Goal: Task Accomplishment & Management: Complete application form

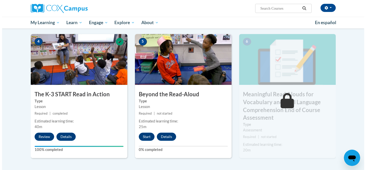
scroll to position [265, 0]
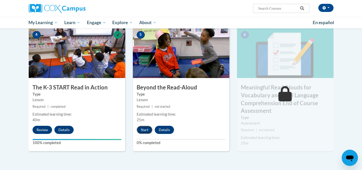
click at [144, 132] on button "Start" at bounding box center [145, 130] width 16 height 8
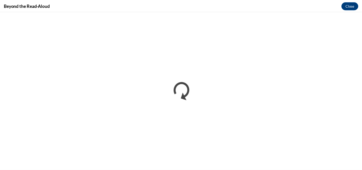
scroll to position [0, 0]
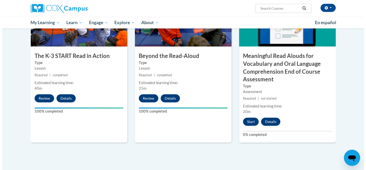
scroll to position [296, 0]
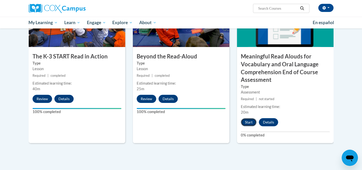
click at [247, 124] on button "Start" at bounding box center [249, 122] width 16 height 8
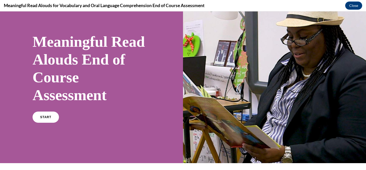
scroll to position [21, 0]
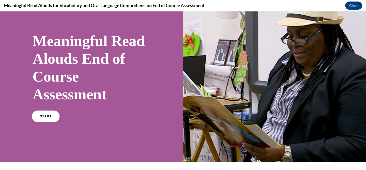
click at [47, 116] on span "START" at bounding box center [46, 117] width 12 height 4
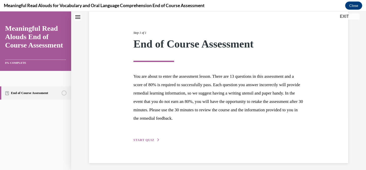
scroll to position [55, 0]
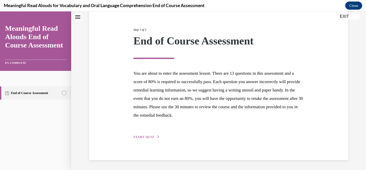
click at [143, 140] on div "Step 1 of 1 End of Course Assessment You are about to enter the assessment less…" at bounding box center [218, 77] width 259 height 165
click at [148, 135] on span "START QUIZ" at bounding box center [143, 137] width 21 height 4
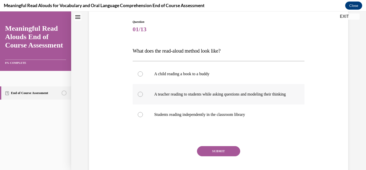
scroll to position [53, 0]
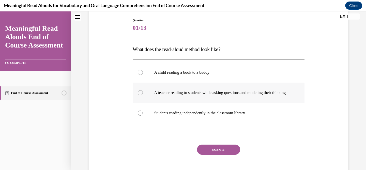
click at [138, 95] on div at bounding box center [140, 92] width 5 height 5
click at [138, 95] on input "A teacher reading to students while asking questions and modeling their thinking" at bounding box center [140, 92] width 5 height 5
radio input "true"
click at [211, 154] on button "SUBMIT" at bounding box center [218, 150] width 43 height 10
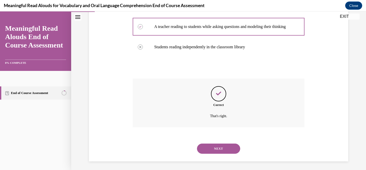
scroll to position [125, 0]
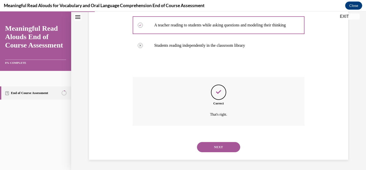
click at [225, 147] on button "NEXT" at bounding box center [218, 147] width 43 height 10
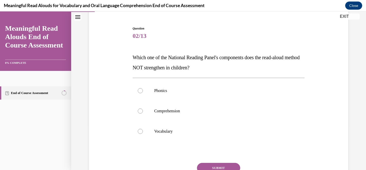
scroll to position [51, 0]
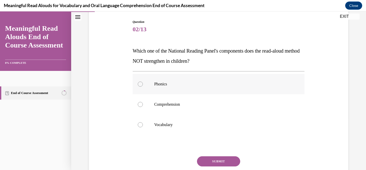
click at [138, 84] on div at bounding box center [140, 84] width 5 height 5
click at [138, 84] on input "Phonics" at bounding box center [140, 84] width 5 height 5
radio input "true"
click at [213, 161] on button "SUBMIT" at bounding box center [218, 161] width 43 height 10
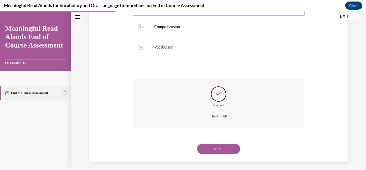
scroll to position [130, 0]
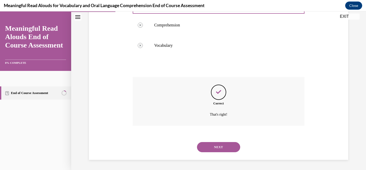
click at [220, 148] on button "NEXT" at bounding box center [218, 147] width 43 height 10
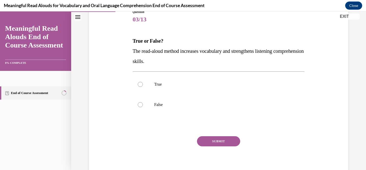
scroll to position [61, 0]
click at [138, 82] on div at bounding box center [140, 84] width 5 height 5
click at [138, 82] on input "True" at bounding box center [140, 84] width 5 height 5
radio input "true"
click at [225, 147] on div "SUBMIT" at bounding box center [219, 148] width 172 height 25
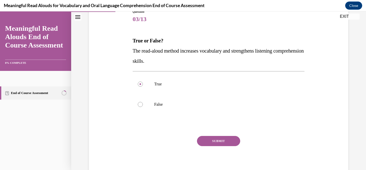
click at [225, 145] on button "SUBMIT" at bounding box center [218, 141] width 43 height 10
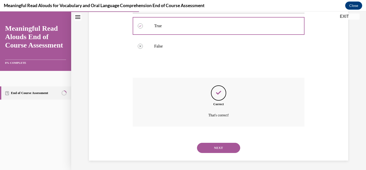
scroll to position [120, 0]
click at [222, 148] on button "NEXT" at bounding box center [218, 147] width 43 height 10
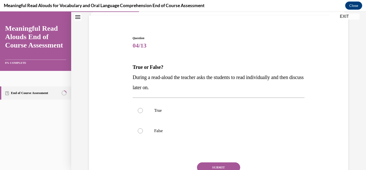
scroll to position [35, 0]
click at [138, 132] on div at bounding box center [140, 130] width 5 height 5
click at [138, 132] on input "False" at bounding box center [140, 130] width 5 height 5
radio input "true"
click at [212, 164] on button "SUBMIT" at bounding box center [218, 167] width 43 height 10
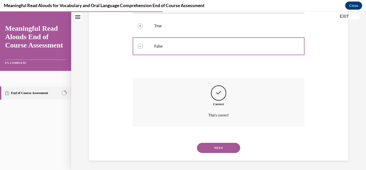
scroll to position [120, 0]
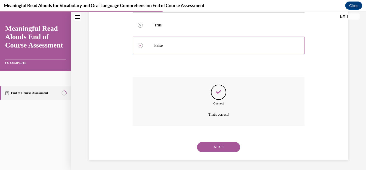
click at [218, 146] on button "NEXT" at bounding box center [218, 147] width 43 height 10
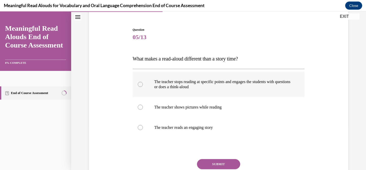
scroll to position [45, 0]
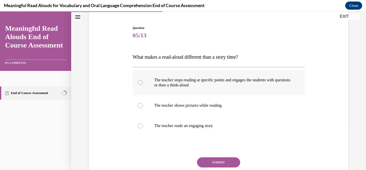
click at [139, 83] on div at bounding box center [140, 82] width 5 height 5
click at [139, 83] on input "The teacher stops reading at specific points and engages the students with ques…" at bounding box center [140, 82] width 5 height 5
radio input "true"
click at [215, 162] on button "SUBMIT" at bounding box center [218, 162] width 43 height 10
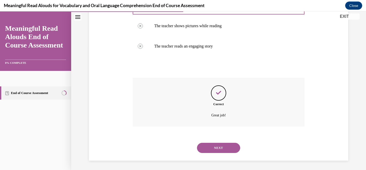
scroll to position [125, 0]
click at [227, 147] on button "NEXT" at bounding box center [218, 147] width 43 height 10
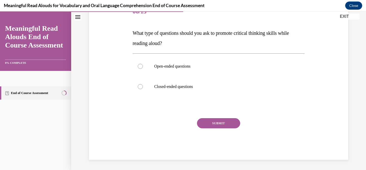
scroll to position [56, 0]
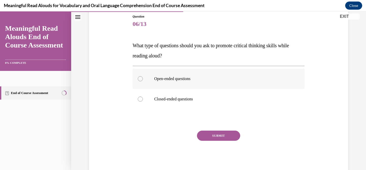
click at [139, 78] on div at bounding box center [140, 78] width 5 height 5
click at [139, 78] on input "Open-ended questions" at bounding box center [140, 78] width 5 height 5
radio input "true"
click at [216, 136] on button "SUBMIT" at bounding box center [218, 136] width 43 height 10
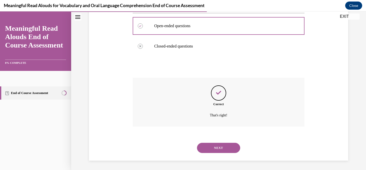
scroll to position [110, 0]
click at [217, 146] on button "NEXT" at bounding box center [218, 147] width 43 height 10
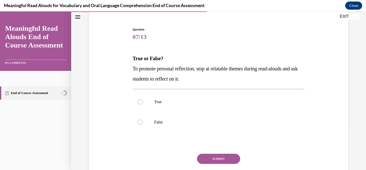
scroll to position [44, 0]
click at [141, 101] on div at bounding box center [140, 101] width 5 height 5
click at [141, 101] on input "True" at bounding box center [140, 101] width 5 height 5
radio input "true"
click at [216, 156] on button "SUBMIT" at bounding box center [218, 159] width 43 height 10
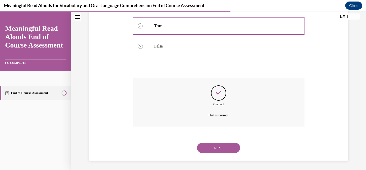
scroll to position [120, 0]
click at [224, 146] on button "NEXT" at bounding box center [218, 147] width 43 height 10
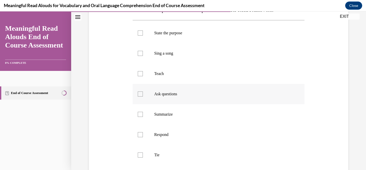
scroll to position [87, 0]
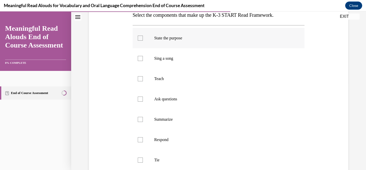
click at [140, 36] on div at bounding box center [140, 38] width 5 height 5
click at [140, 36] on input "State the purpose" at bounding box center [140, 38] width 5 height 5
checkbox input "true"
click at [139, 79] on div at bounding box center [140, 78] width 5 height 5
click at [139, 79] on input "Teach" at bounding box center [140, 78] width 5 height 5
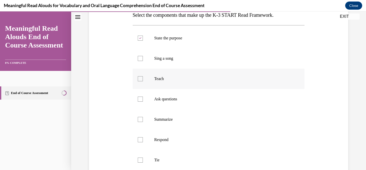
checkbox input "true"
click at [140, 98] on div at bounding box center [140, 99] width 5 height 5
click at [140, 98] on input "Ask questions" at bounding box center [140, 99] width 5 height 5
checkbox input "true"
click at [139, 139] on div at bounding box center [140, 139] width 5 height 5
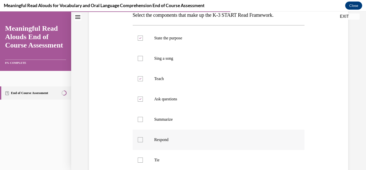
click at [139, 139] on input "Respond" at bounding box center [140, 139] width 5 height 5
checkbox input "true"
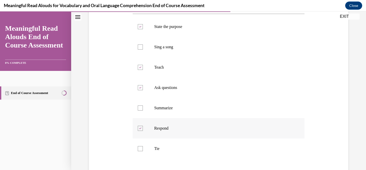
scroll to position [106, 0]
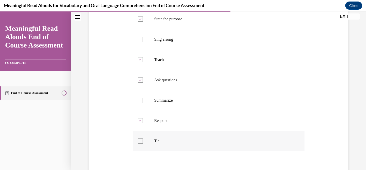
click at [139, 140] on div at bounding box center [140, 141] width 5 height 5
click at [139, 140] on input "Tie" at bounding box center [140, 141] width 5 height 5
checkbox input "true"
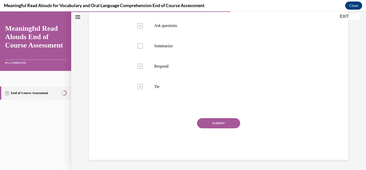
click at [216, 127] on button "SUBMIT" at bounding box center [218, 123] width 43 height 10
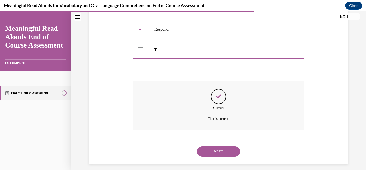
scroll to position [202, 0]
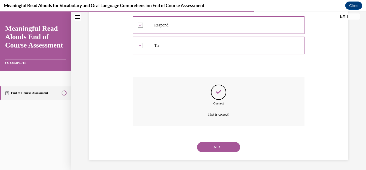
click at [214, 147] on button "NEXT" at bounding box center [218, 147] width 43 height 10
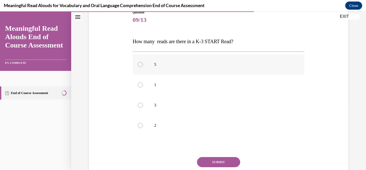
scroll to position [61, 0]
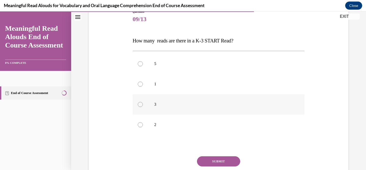
click at [138, 106] on div at bounding box center [140, 104] width 5 height 5
click at [138, 106] on input "3" at bounding box center [140, 104] width 5 height 5
radio input "true"
click at [204, 160] on button "SUBMIT" at bounding box center [218, 161] width 43 height 10
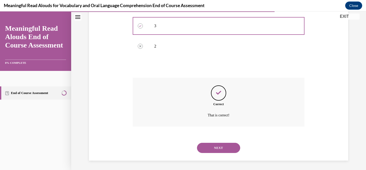
scroll to position [141, 0]
click at [219, 149] on button "NEXT" at bounding box center [218, 147] width 43 height 10
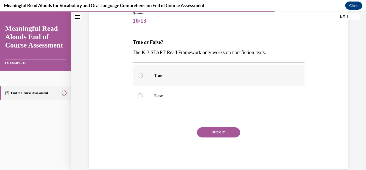
scroll to position [62, 0]
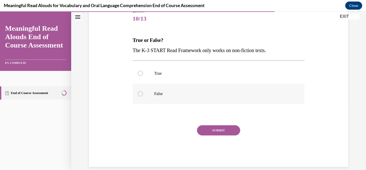
click at [139, 93] on div at bounding box center [140, 93] width 5 height 5
click at [139, 93] on input "False" at bounding box center [140, 93] width 5 height 5
radio input "true"
click at [222, 129] on button "SUBMIT" at bounding box center [218, 130] width 43 height 10
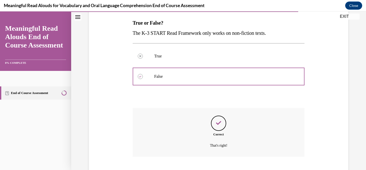
scroll to position [110, 0]
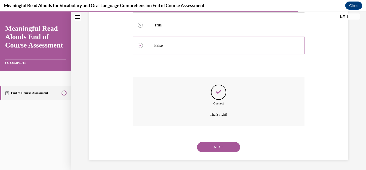
click at [219, 147] on button "NEXT" at bounding box center [218, 147] width 43 height 10
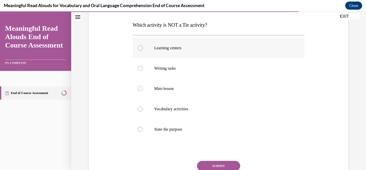
scroll to position [78, 0]
click at [139, 130] on div at bounding box center [140, 128] width 5 height 5
click at [139, 130] on input "State the purpose" at bounding box center [140, 128] width 5 height 5
radio input "true"
click at [218, 164] on button "SUBMIT" at bounding box center [218, 165] width 43 height 10
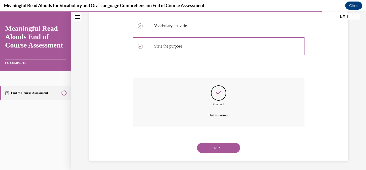
scroll to position [161, 0]
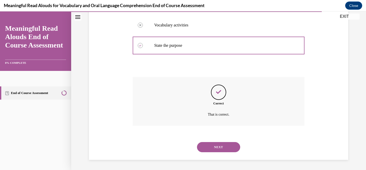
click at [218, 147] on button "NEXT" at bounding box center [218, 147] width 43 height 10
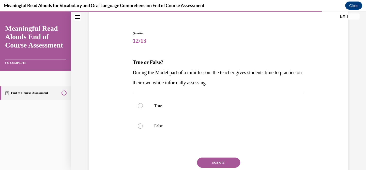
scroll to position [39, 0]
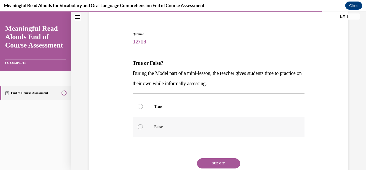
click at [139, 128] on div at bounding box center [140, 126] width 5 height 5
click at [139, 128] on input "False" at bounding box center [140, 126] width 5 height 5
radio input "true"
click at [210, 167] on button "SUBMIT" at bounding box center [218, 163] width 43 height 10
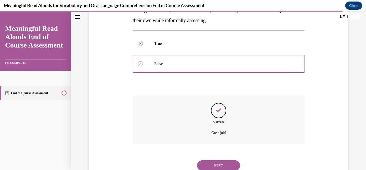
scroll to position [120, 0]
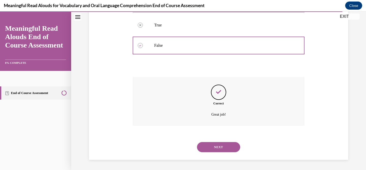
click at [220, 148] on button "NEXT" at bounding box center [218, 147] width 43 height 10
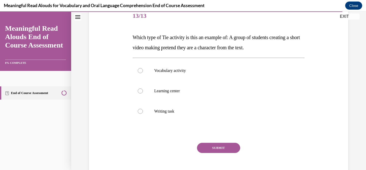
scroll to position [64, 0]
click at [139, 92] on div at bounding box center [140, 91] width 5 height 5
click at [139, 92] on input "Learning center" at bounding box center [140, 91] width 5 height 5
radio input "true"
click at [208, 146] on button "SUBMIT" at bounding box center [218, 148] width 43 height 10
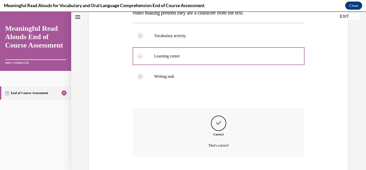
scroll to position [130, 0]
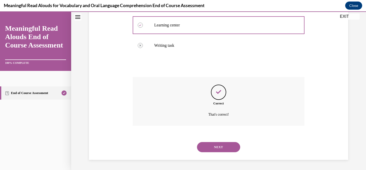
click at [220, 149] on button "NEXT" at bounding box center [218, 147] width 43 height 10
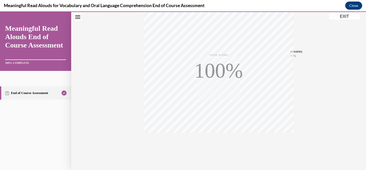
scroll to position [102, 0]
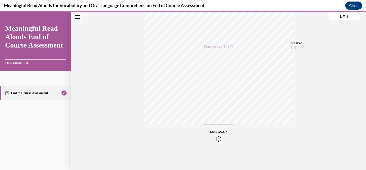
click at [346, 16] on button "EXIT" at bounding box center [344, 16] width 31 height 6
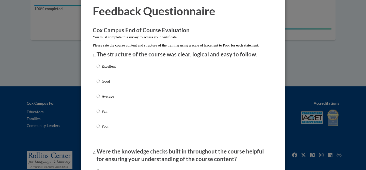
scroll to position [25, 0]
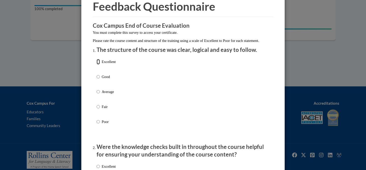
click at [98, 65] on input "Excellent" at bounding box center [98, 62] width 3 height 6
radio input "true"
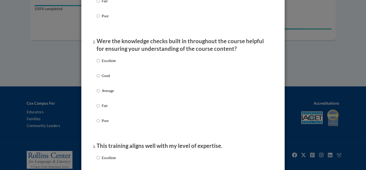
scroll to position [139, 0]
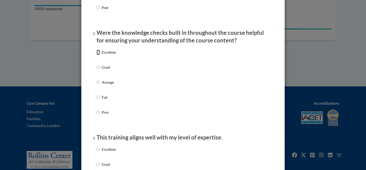
click at [97, 55] on input "Excellent" at bounding box center [98, 53] width 3 height 6
radio input "true"
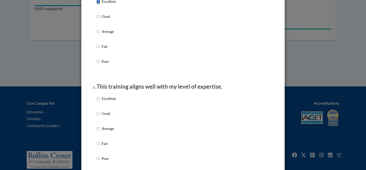
scroll to position [245, 0]
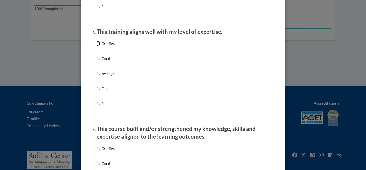
click at [97, 47] on input "Excellent" at bounding box center [98, 44] width 3 height 6
radio input "true"
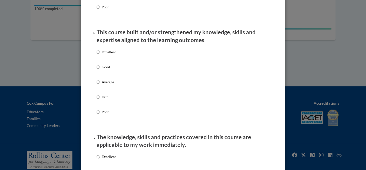
scroll to position [355, 0]
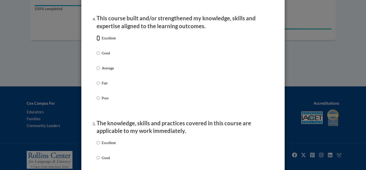
click at [97, 41] on input "Excellent" at bounding box center [98, 38] width 3 height 6
radio input "true"
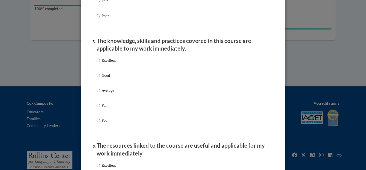
scroll to position [438, 0]
click at [97, 64] on input "Excellent" at bounding box center [98, 61] width 3 height 6
radio input "true"
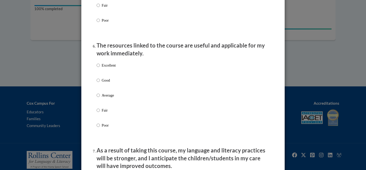
scroll to position [553, 0]
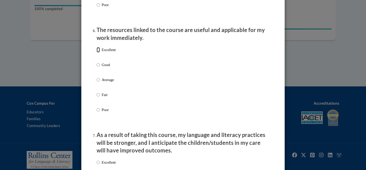
click at [97, 53] on input "Excellent" at bounding box center [98, 50] width 3 height 6
radio input "true"
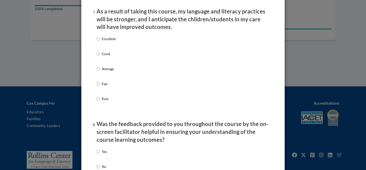
scroll to position [677, 0]
click at [97, 41] on input "Excellent" at bounding box center [98, 39] width 3 height 6
radio input "true"
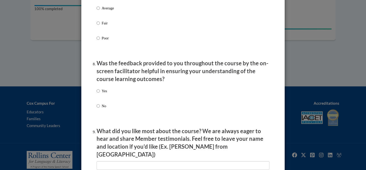
scroll to position [776, 0]
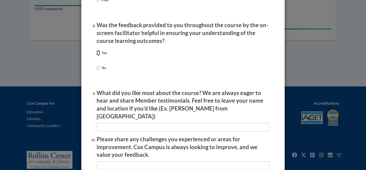
click at [97, 56] on input "Yes" at bounding box center [98, 53] width 3 height 6
radio input "true"
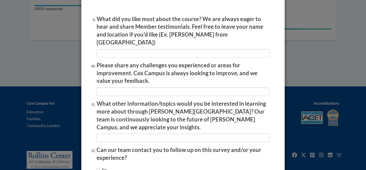
scroll to position [848, 0]
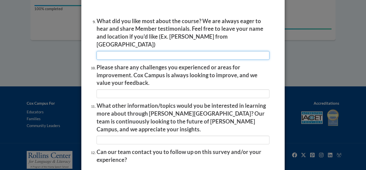
click at [145, 54] on input "textbox" at bounding box center [183, 55] width 173 height 9
type input "I"
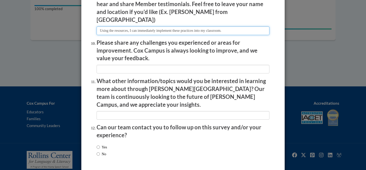
scroll to position [888, 0]
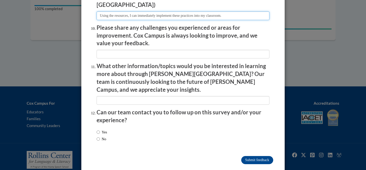
type input "Using the resources, I can immediately implement these practices into my classr…"
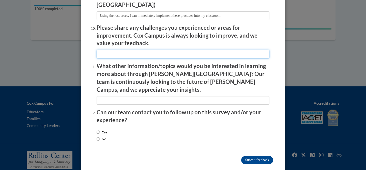
click at [124, 51] on input "textbox" at bounding box center [183, 54] width 173 height 9
type input "a"
type input "Actually implementing these practices will be my challenge"
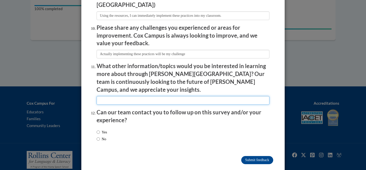
click at [114, 96] on input "textbox" at bounding box center [183, 100] width 173 height 9
type input "Incorporating more centers"
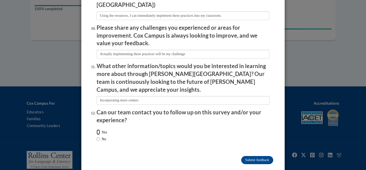
click at [97, 129] on input "Yes" at bounding box center [98, 132] width 3 height 6
radio input "true"
click at [262, 156] on input "Submit feedback" at bounding box center [257, 160] width 32 height 8
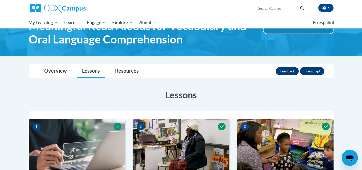
scroll to position [0, 0]
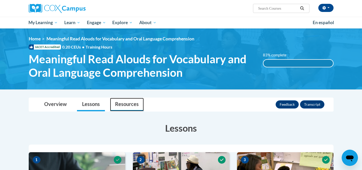
click at [133, 104] on link "Resources" at bounding box center [127, 104] width 34 height 13
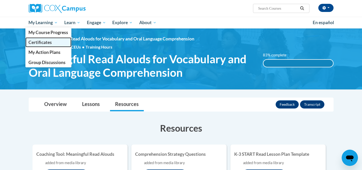
click at [43, 43] on span "Certificates" at bounding box center [39, 42] width 23 height 5
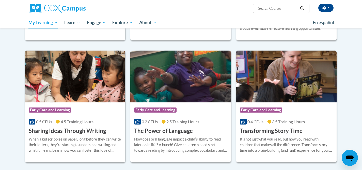
scroll to position [137, 0]
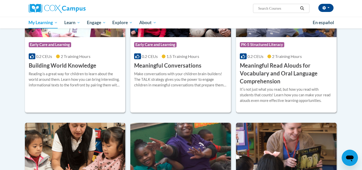
click at [258, 65] on h3 "Meaningful Read Alouds for Vocabulary and Oral Language Comprehension" at bounding box center [286, 73] width 93 height 23
